Goal: Task Accomplishment & Management: Manage account settings

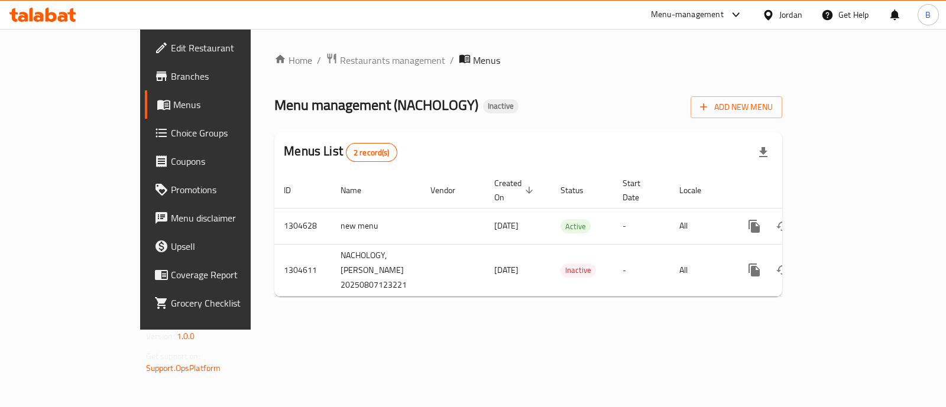
click at [340, 57] on span "Restaurants management" at bounding box center [392, 60] width 105 height 14
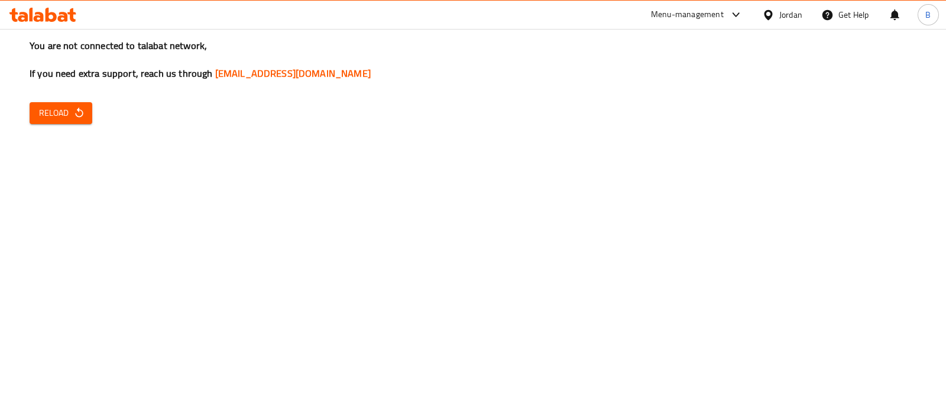
click at [445, 66] on h3 "You are not connected to talabat network, If you need extra support, reach us t…" at bounding box center [473, 59] width 887 height 41
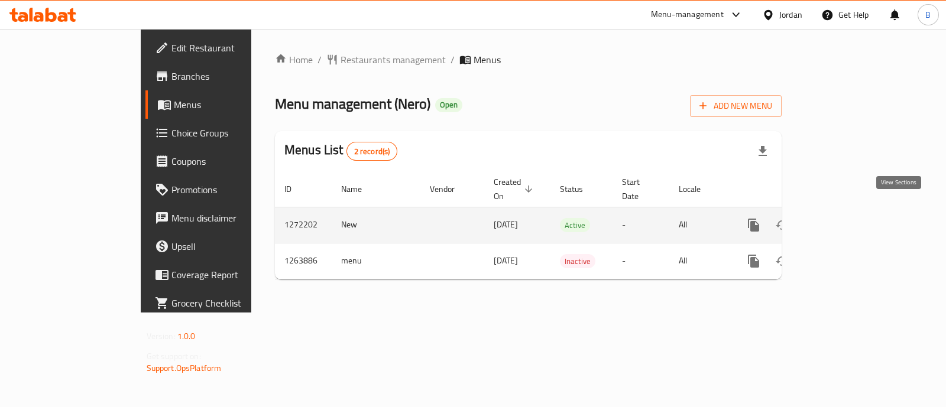
click at [853, 219] on link "enhanced table" at bounding box center [839, 225] width 28 height 28
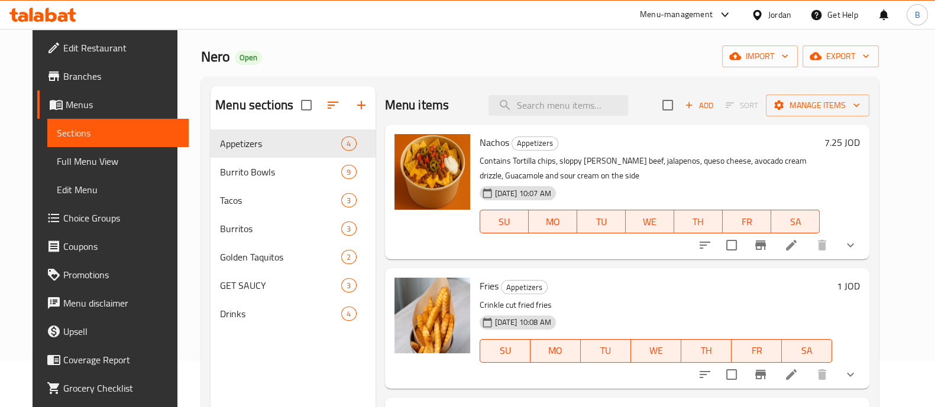
scroll to position [49, 0]
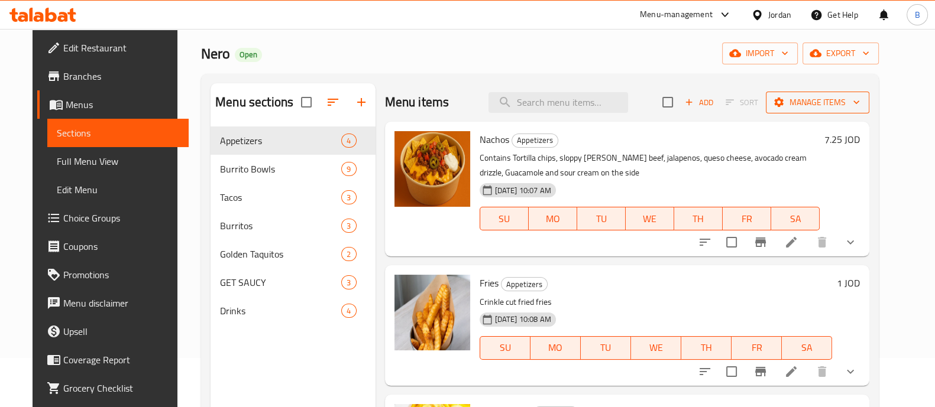
click at [811, 106] on span "Manage items" at bounding box center [817, 102] width 85 height 15
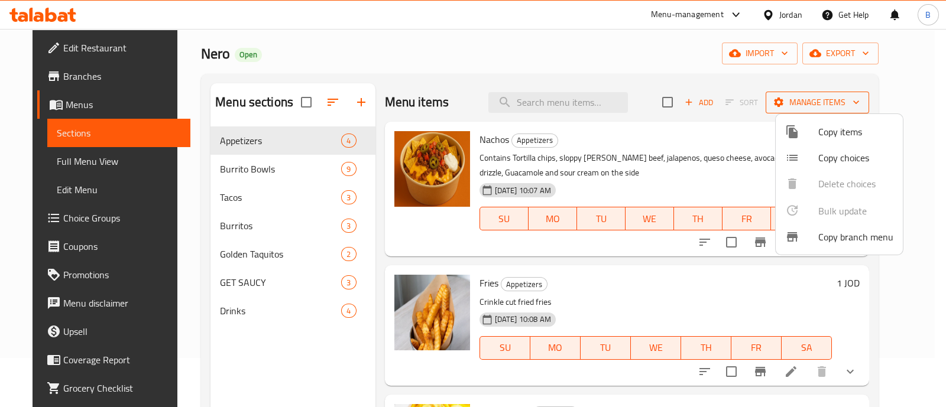
click at [811, 106] on div at bounding box center [473, 203] width 946 height 407
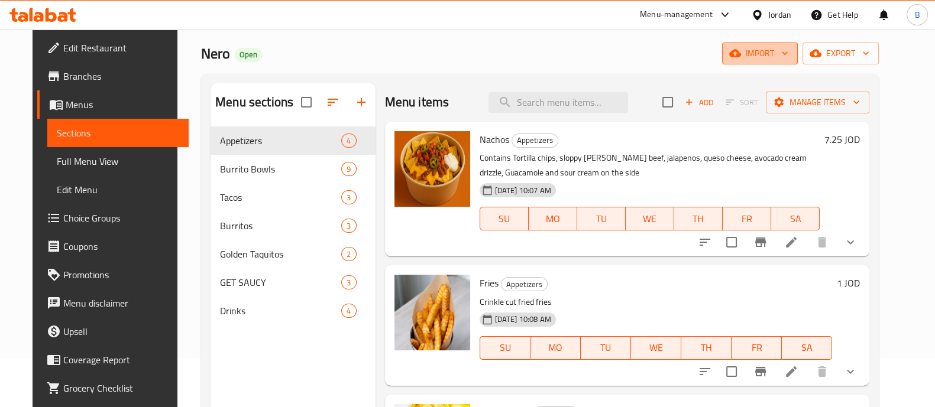
click at [788, 47] on span "import" at bounding box center [760, 53] width 57 height 15
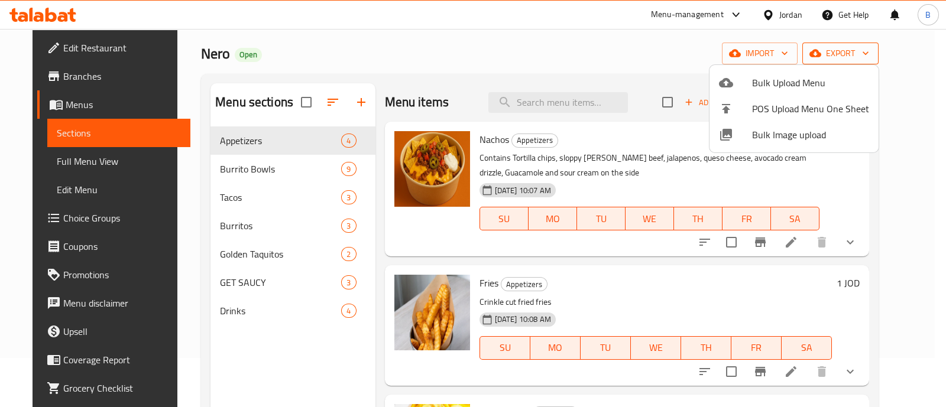
drag, startPoint x: 881, startPoint y: 63, endPoint x: 903, endPoint y: 57, distance: 22.7
click at [903, 57] on div at bounding box center [473, 203] width 946 height 407
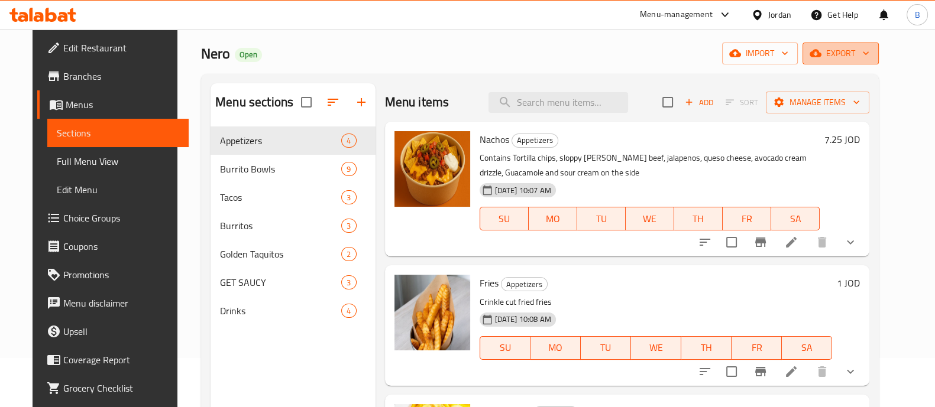
click at [872, 57] on icon "button" at bounding box center [866, 53] width 12 height 12
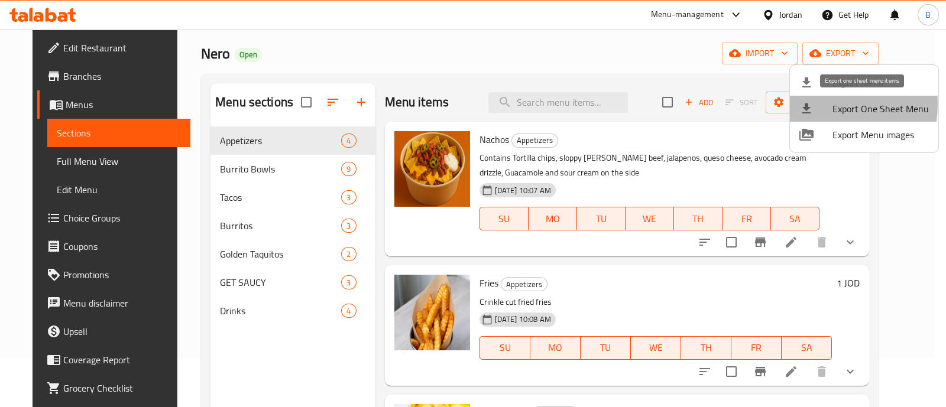
click at [813, 105] on icon at bounding box center [807, 109] width 14 height 14
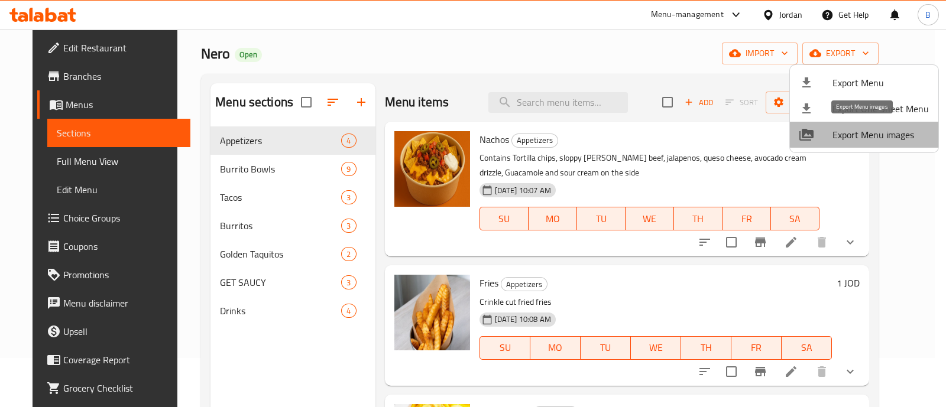
click at [889, 141] on span "Export Menu images" at bounding box center [881, 135] width 96 height 14
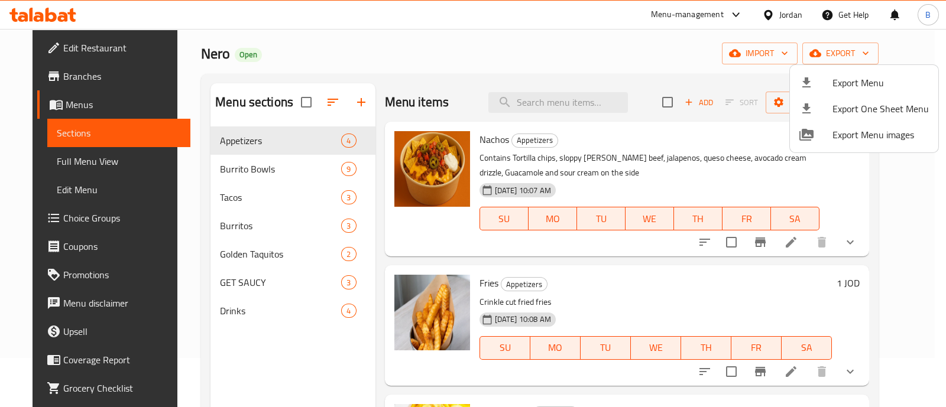
click at [267, 218] on div at bounding box center [473, 203] width 946 height 407
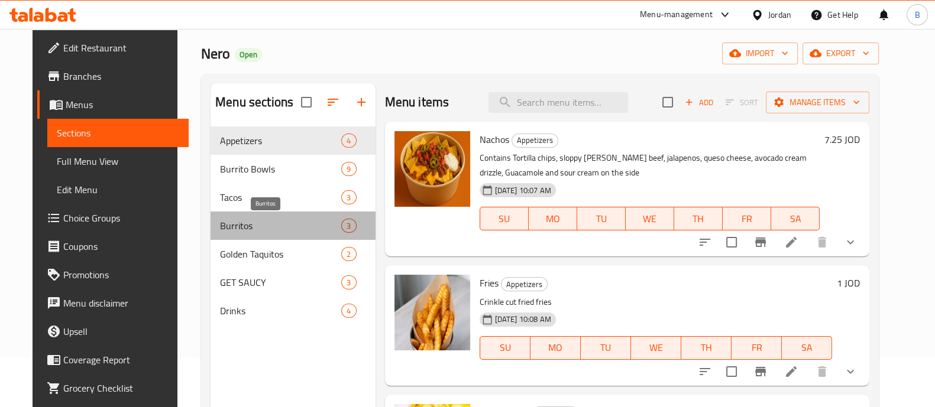
click at [267, 226] on span "Burritos" at bounding box center [280, 226] width 121 height 14
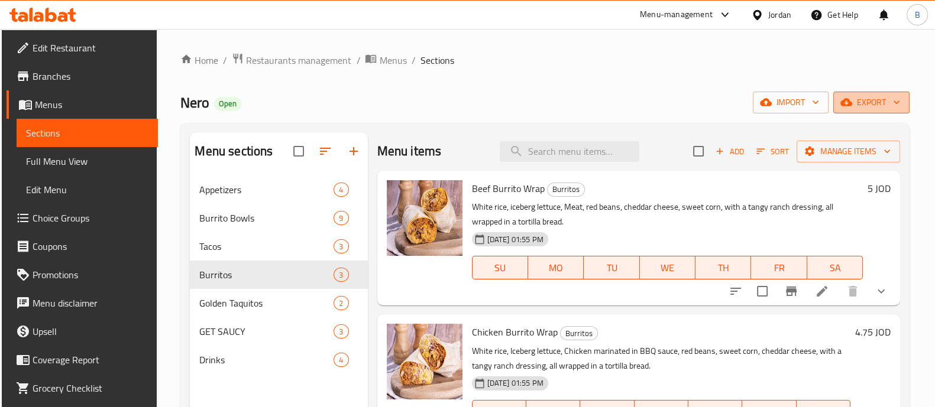
click at [852, 106] on icon "button" at bounding box center [846, 103] width 12 height 8
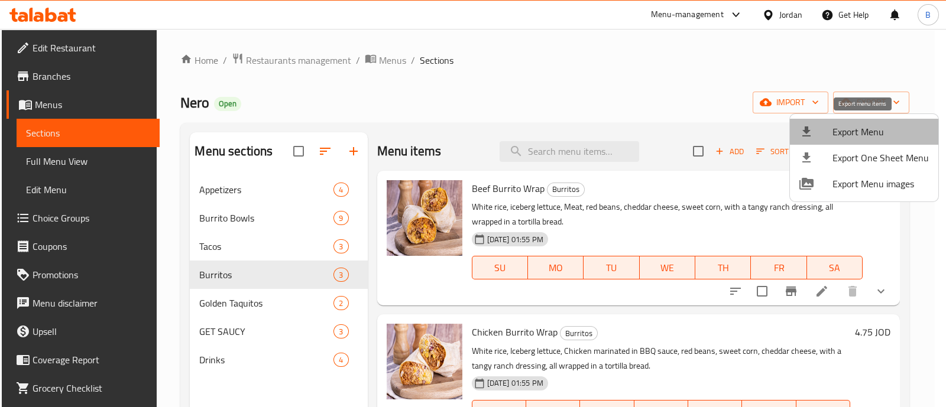
click at [865, 134] on span "Export Menu" at bounding box center [881, 132] width 96 height 14
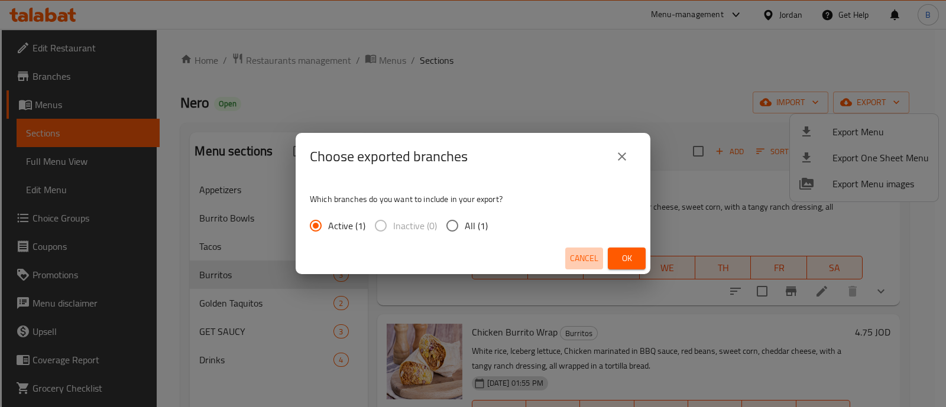
click at [578, 255] on span "Cancel" at bounding box center [584, 258] width 28 height 15
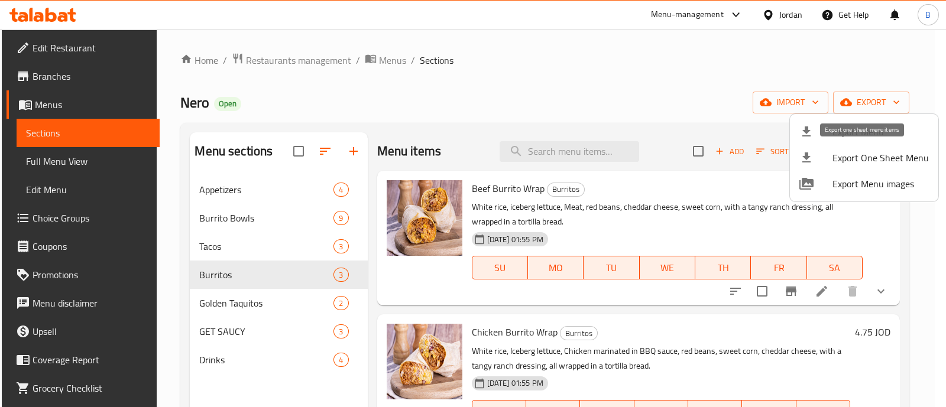
click at [862, 164] on span "Export One Sheet Menu" at bounding box center [881, 158] width 96 height 14
click at [284, 252] on div at bounding box center [473, 203] width 946 height 407
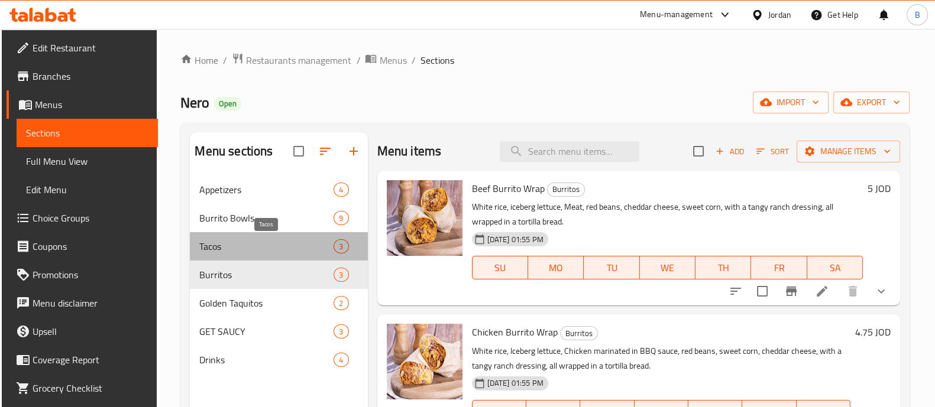
click at [281, 252] on span "Tacos" at bounding box center [266, 247] width 134 height 14
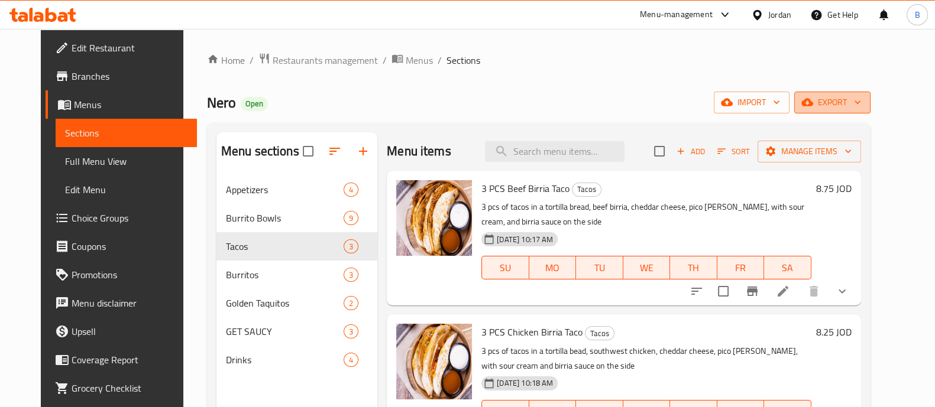
click at [861, 102] on span "export" at bounding box center [832, 102] width 57 height 15
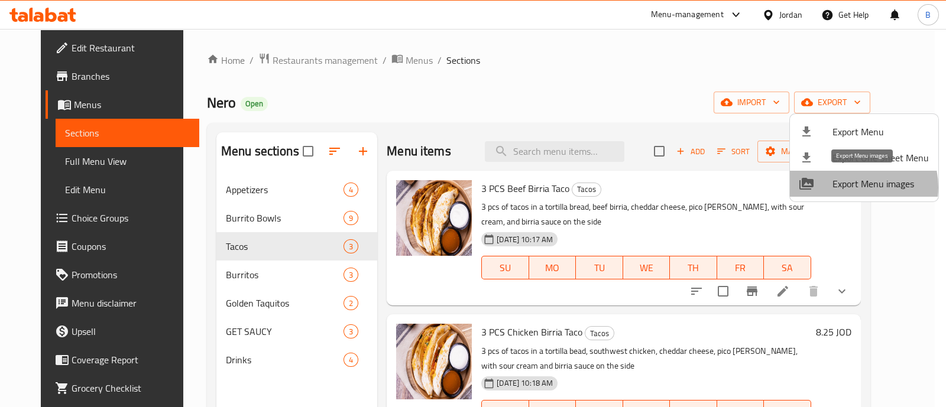
click at [851, 187] on span "Export Menu images" at bounding box center [881, 184] width 96 height 14
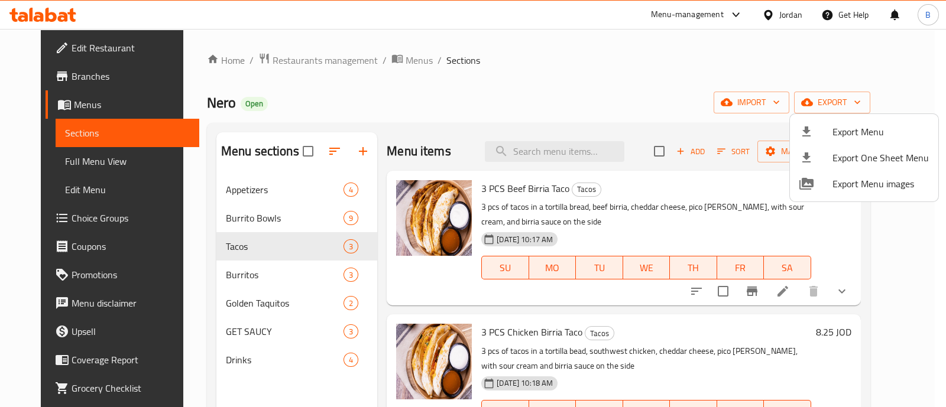
drag, startPoint x: 897, startPoint y: 218, endPoint x: 878, endPoint y: 402, distance: 184.2
click at [878, 402] on div at bounding box center [473, 203] width 946 height 407
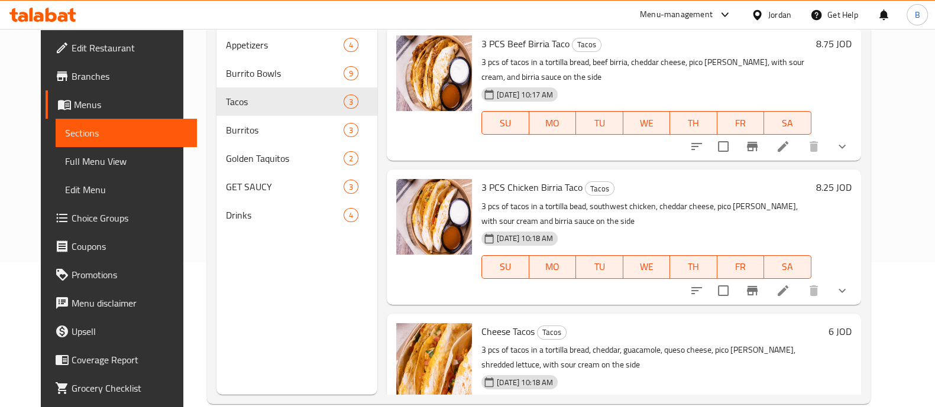
scroll to position [166, 0]
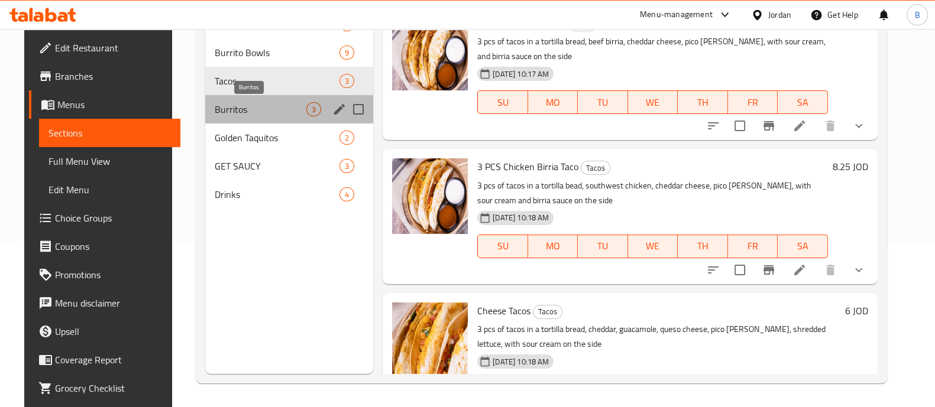
click at [260, 105] on span "Burritos" at bounding box center [261, 109] width 92 height 14
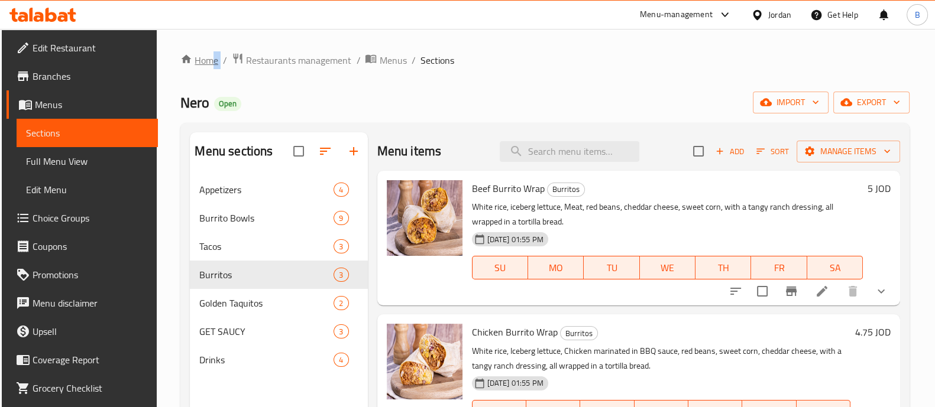
drag, startPoint x: 221, startPoint y: 61, endPoint x: 207, endPoint y: 59, distance: 14.4
click at [207, 59] on ol "Home / Restaurants management / Menus / Sections" at bounding box center [544, 60] width 729 height 15
click at [207, 59] on link "Home" at bounding box center [199, 60] width 38 height 14
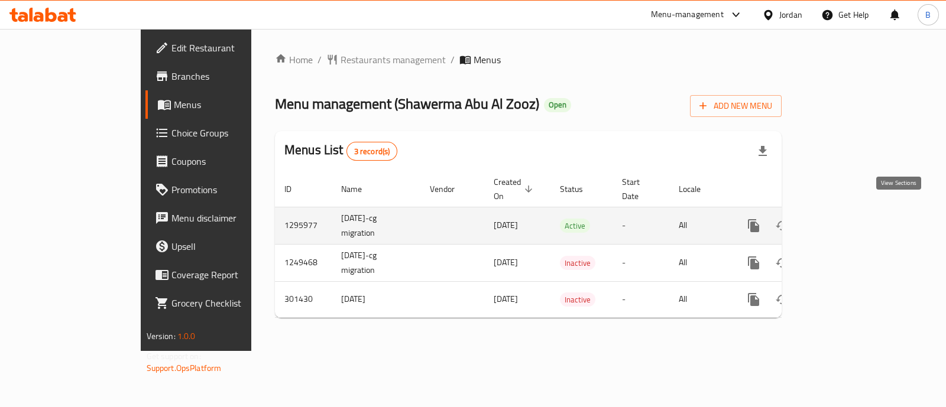
click at [846, 219] on icon "enhanced table" at bounding box center [839, 226] width 14 height 14
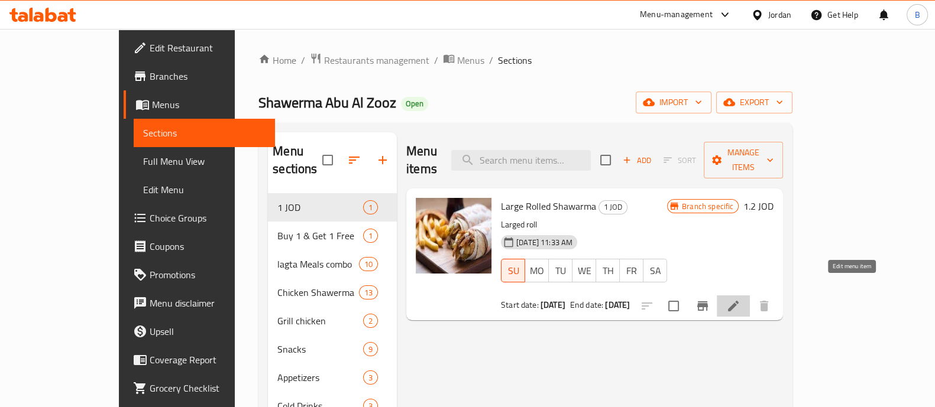
click at [739, 301] on icon at bounding box center [733, 306] width 11 height 11
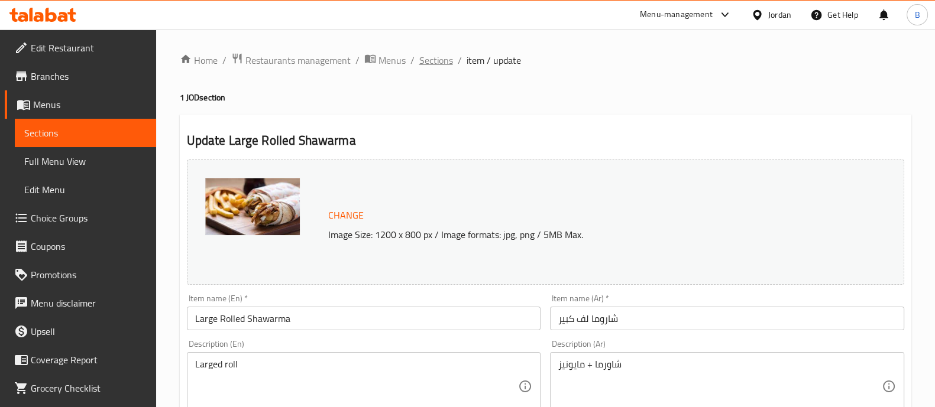
click at [440, 56] on span "Sections" at bounding box center [436, 60] width 34 height 14
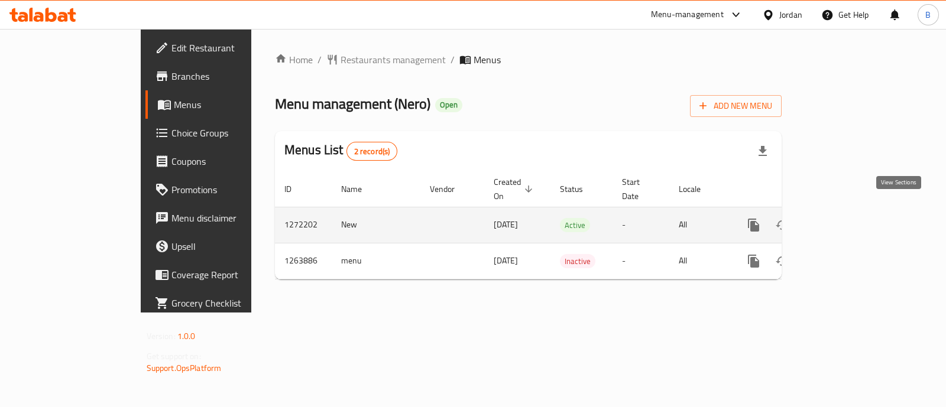
click at [844, 220] on icon "enhanced table" at bounding box center [839, 225] width 11 height 11
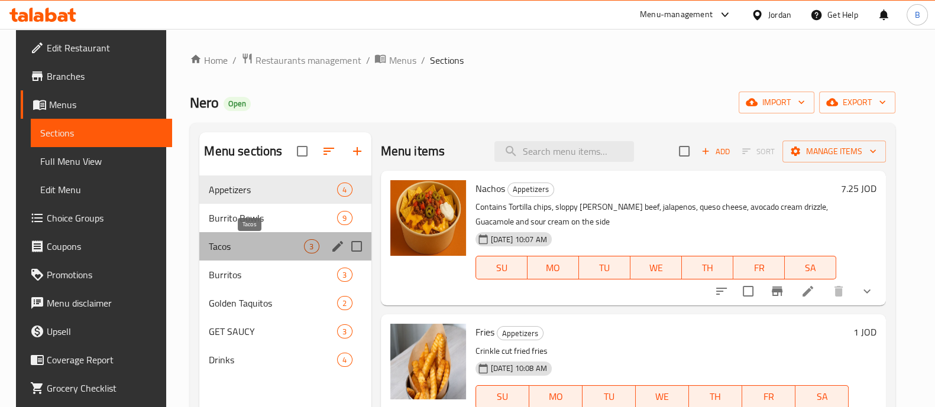
click at [253, 252] on span "Tacos" at bounding box center [256, 247] width 95 height 14
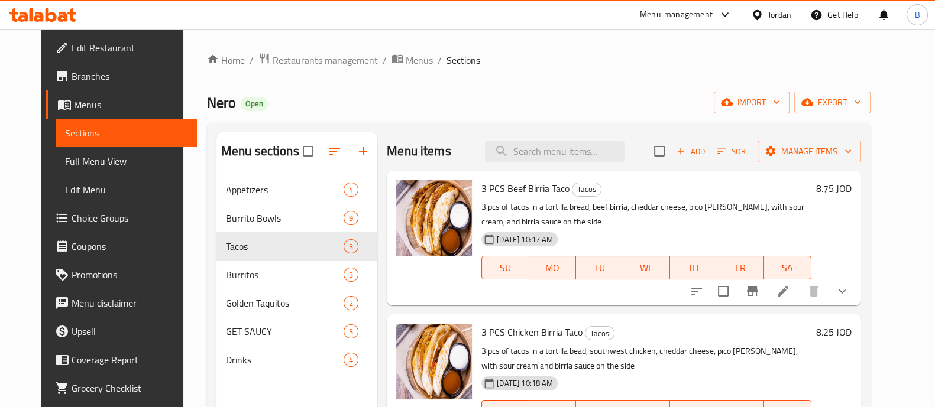
drag, startPoint x: 810, startPoint y: 278, endPoint x: 817, endPoint y: 293, distance: 16.7
click at [817, 293] on div at bounding box center [769, 291] width 174 height 28
click at [790, 293] on icon at bounding box center [783, 291] width 14 height 14
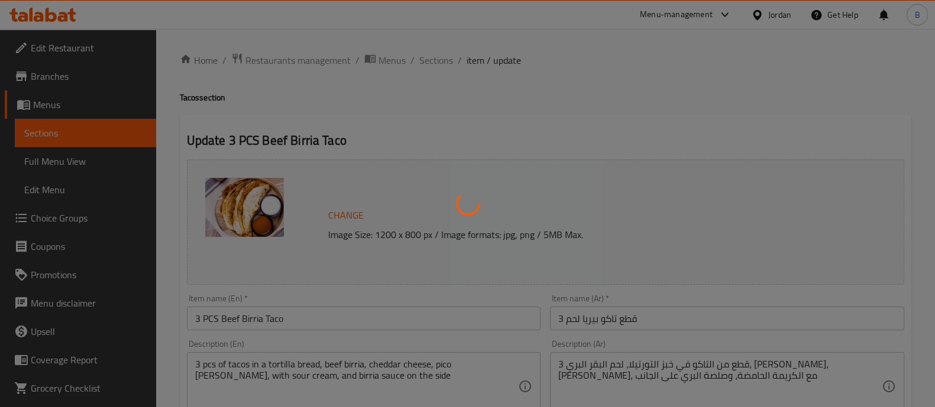
type input "اضافات"
type input "0"
type input "33"
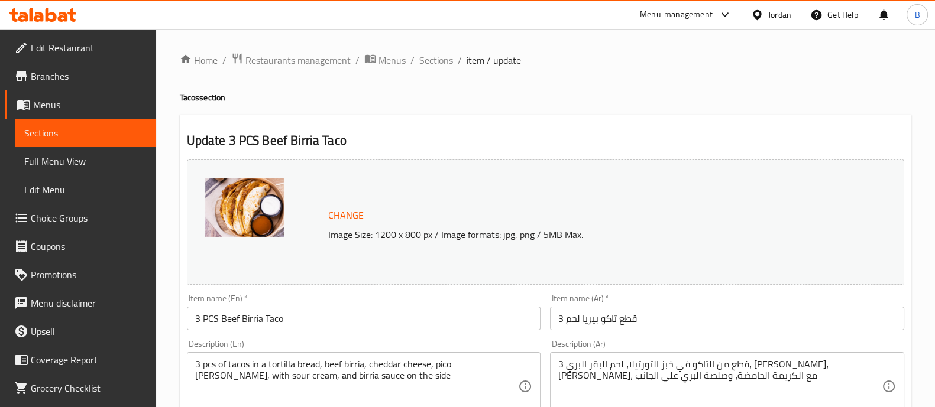
scroll to position [464, 0]
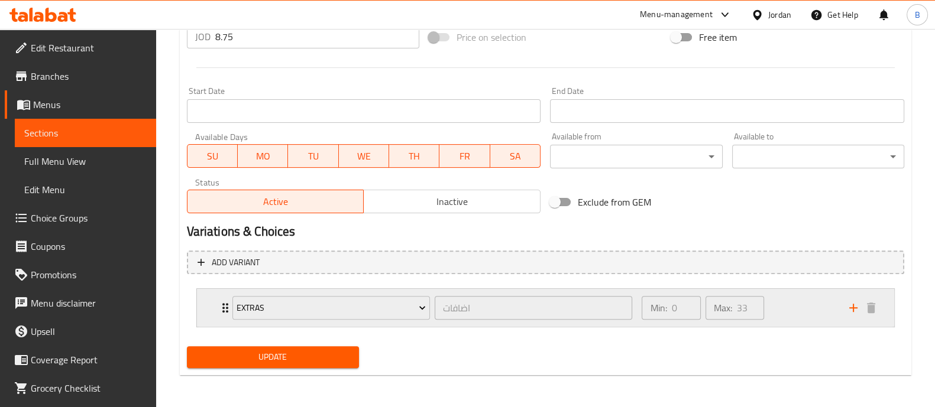
click at [817, 318] on div "Min: 0 ​ Max: 33 ​" at bounding box center [738, 308] width 207 height 38
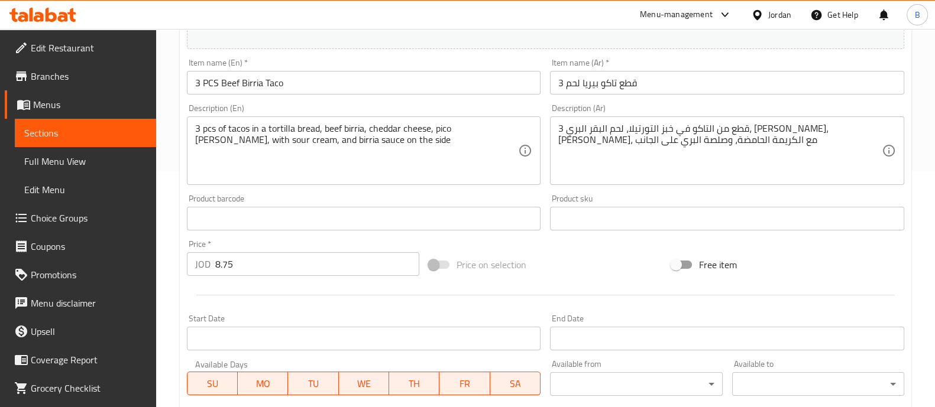
scroll to position [0, 0]
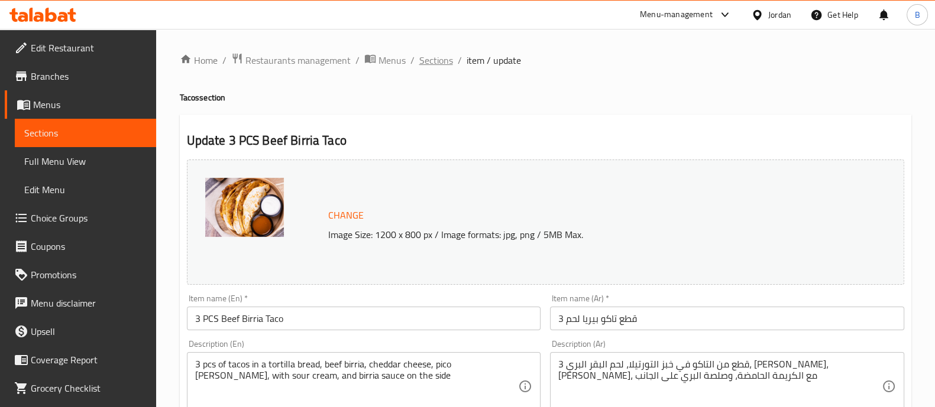
click at [435, 63] on span "Sections" at bounding box center [436, 60] width 34 height 14
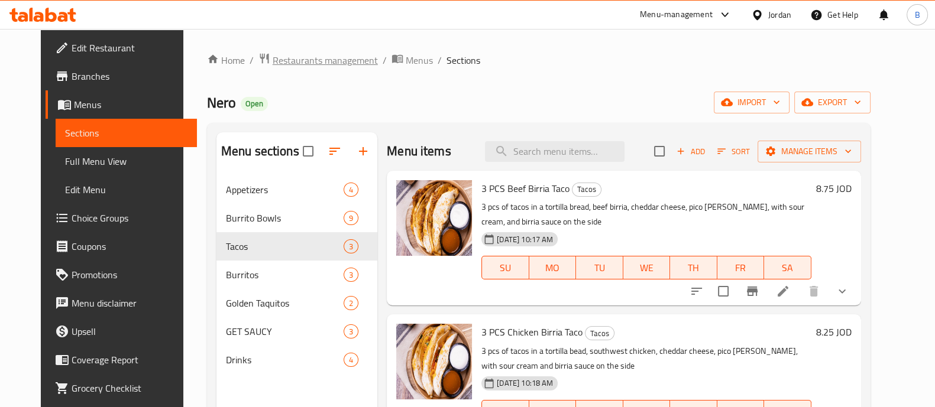
click at [322, 55] on span "Restaurants management" at bounding box center [325, 60] width 105 height 14
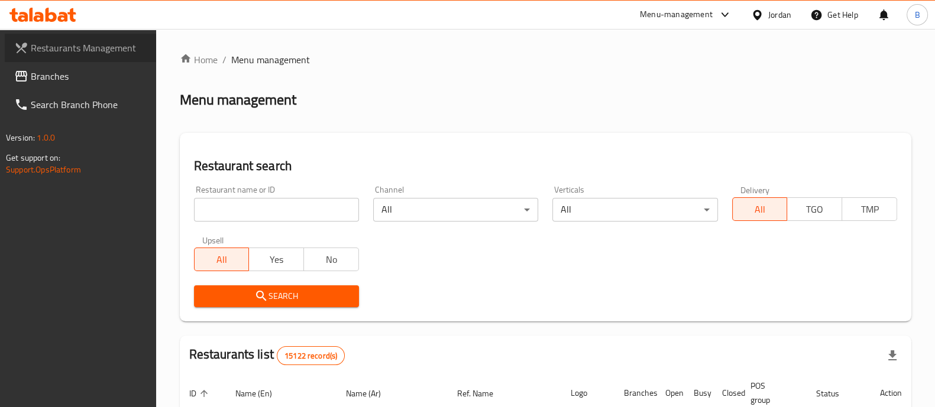
click at [122, 58] on link "Restaurants Management" at bounding box center [80, 48] width 151 height 28
